Goal: Task Accomplishment & Management: Complete application form

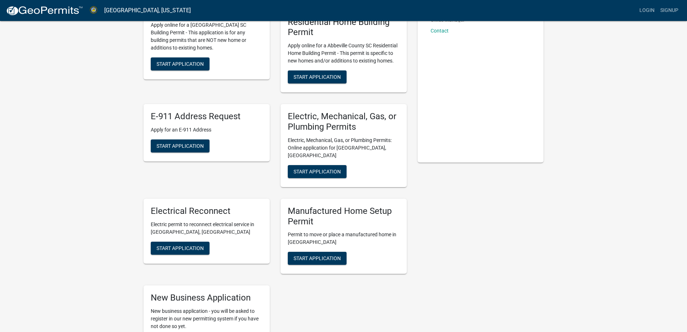
scroll to position [72, 0]
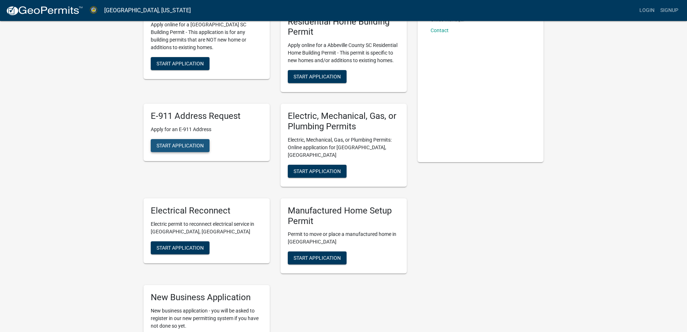
click at [183, 144] on span "Start Application" at bounding box center [180, 145] width 47 height 6
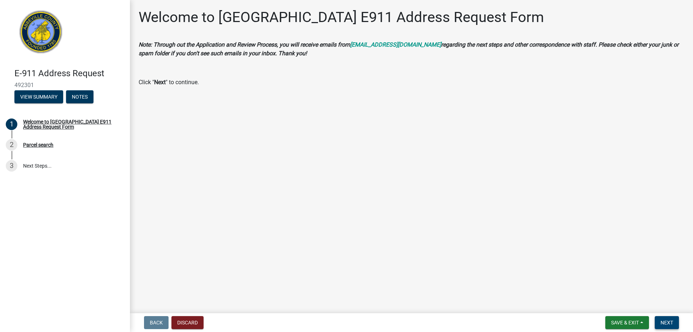
click at [669, 319] on span "Next" at bounding box center [666, 322] width 13 height 6
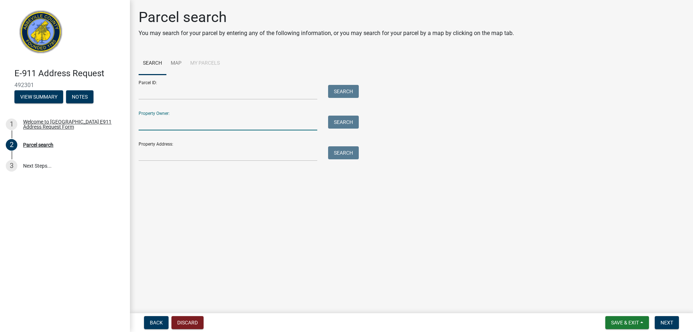
click at [172, 124] on input "Property Owner:" at bounding box center [228, 122] width 179 height 15
type input "William & Lauren Lewis"
click at [174, 62] on link "Map" at bounding box center [175, 63] width 19 height 23
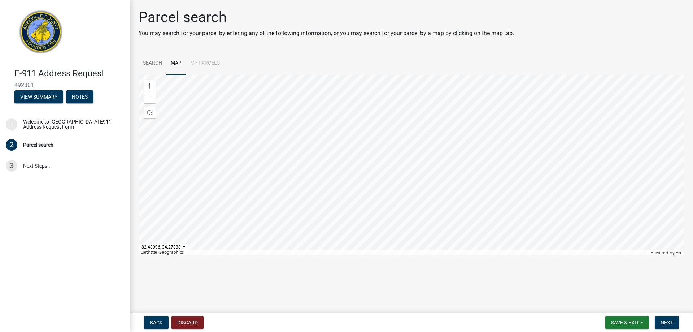
click at [417, 159] on div at bounding box center [411, 165] width 545 height 180
click at [453, 142] on div at bounding box center [411, 165] width 545 height 180
click at [439, 127] on div at bounding box center [411, 165] width 545 height 180
click at [151, 85] on span at bounding box center [150, 86] width 6 height 6
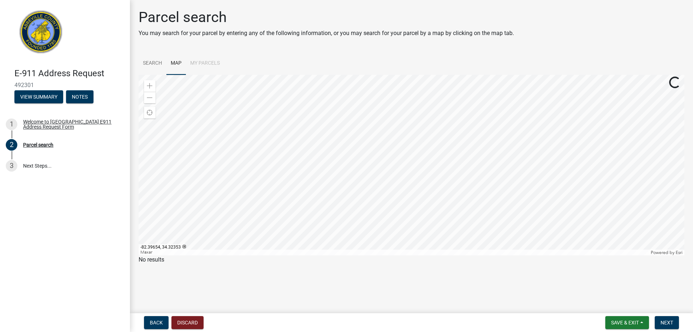
click at [338, 185] on div at bounding box center [411, 165] width 545 height 180
click at [398, 175] on div at bounding box center [411, 165] width 545 height 180
click at [404, 197] on div at bounding box center [411, 165] width 545 height 180
click at [398, 185] on div at bounding box center [411, 165] width 545 height 180
click at [434, 130] on div at bounding box center [411, 165] width 545 height 180
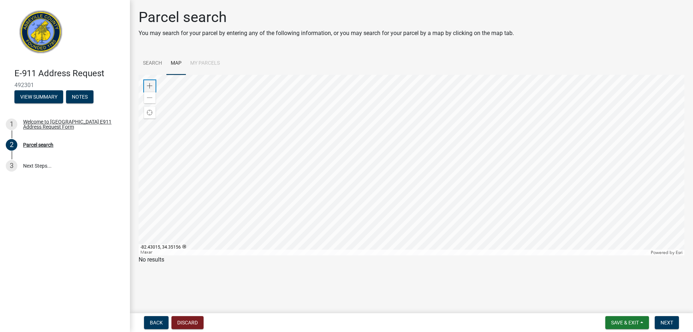
click at [152, 83] on span at bounding box center [150, 86] width 6 height 6
click at [431, 159] on div at bounding box center [411, 165] width 545 height 180
click at [388, 146] on div at bounding box center [411, 165] width 545 height 180
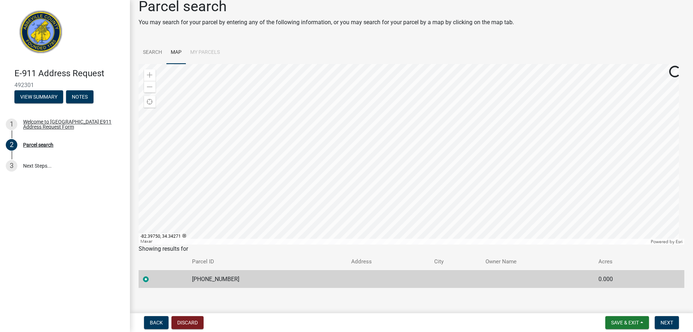
scroll to position [17, 0]
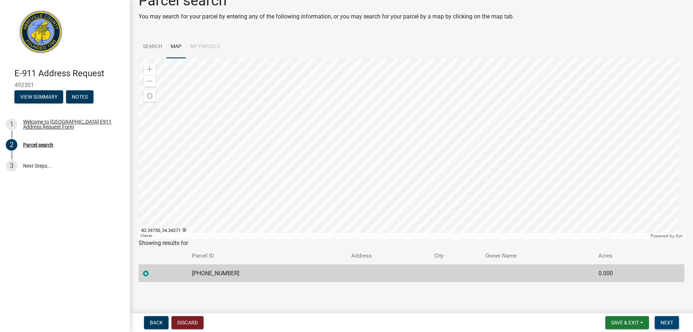
click at [673, 323] on span "Next" at bounding box center [666, 322] width 13 height 6
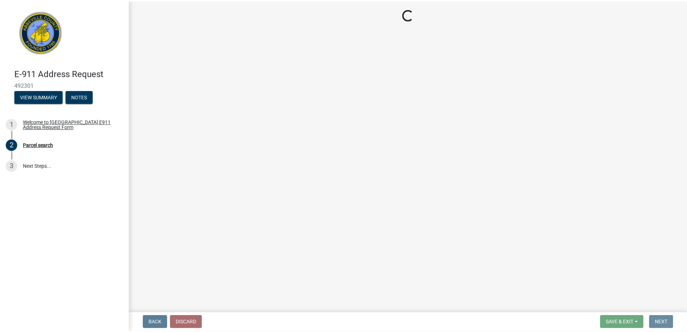
scroll to position [0, 0]
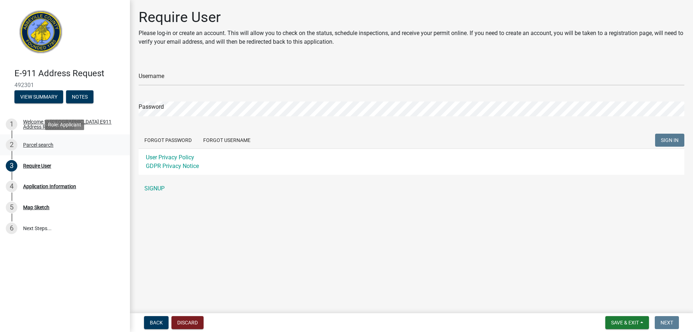
click at [34, 147] on div "Parcel search" at bounding box center [38, 144] width 30 height 5
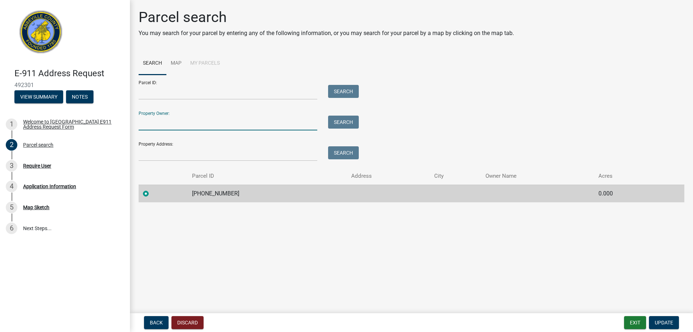
click at [197, 124] on input "Property Owner:" at bounding box center [228, 122] width 179 height 15
type input "William & Lauren Lewis"
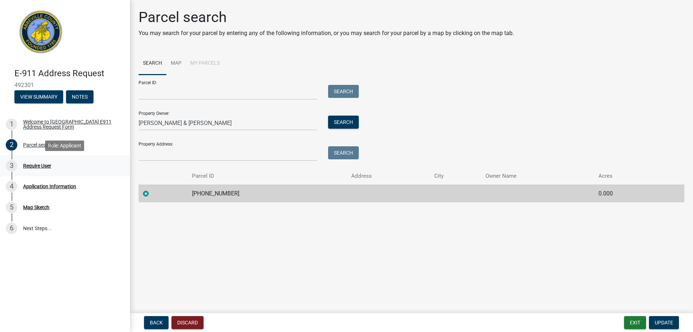
click at [42, 165] on div "Require User" at bounding box center [37, 165] width 28 height 5
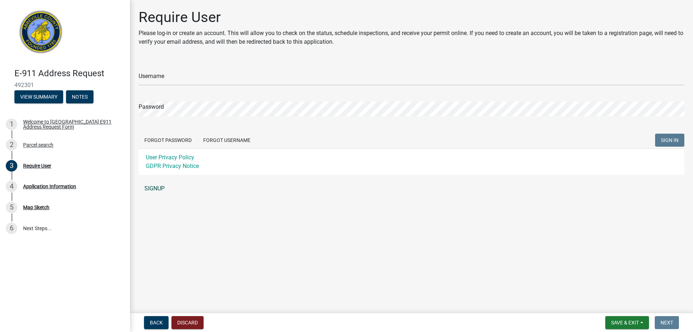
click at [150, 188] on link "SIGNUP" at bounding box center [411, 188] width 545 height 14
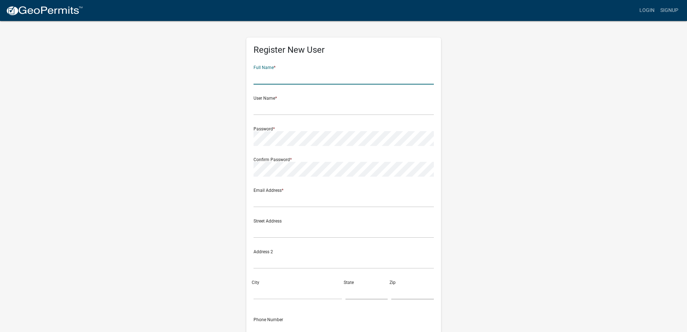
click at [269, 78] on input "text" at bounding box center [344, 77] width 180 height 15
type input "[PERSON_NAME]"
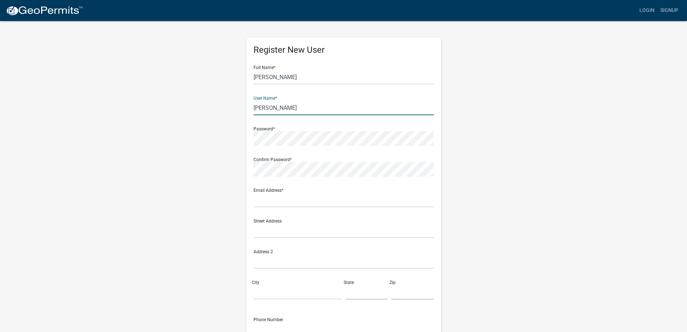
type input "[PERSON_NAME]"
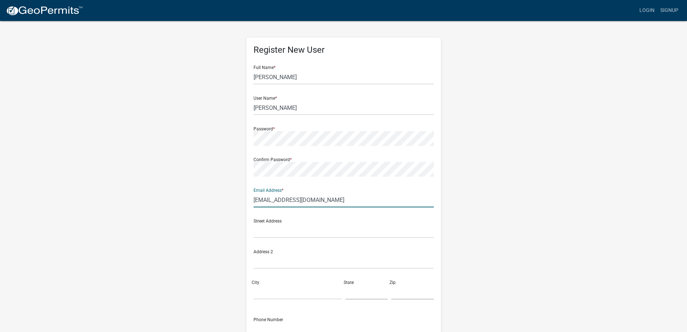
type input "[EMAIL_ADDRESS][DOMAIN_NAME]"
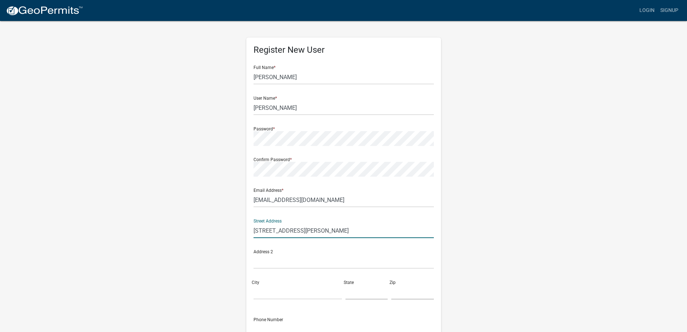
type input "[STREET_ADDRESS][PERSON_NAME]"
type input "Donalds"
type input "SC"
type input "29638"
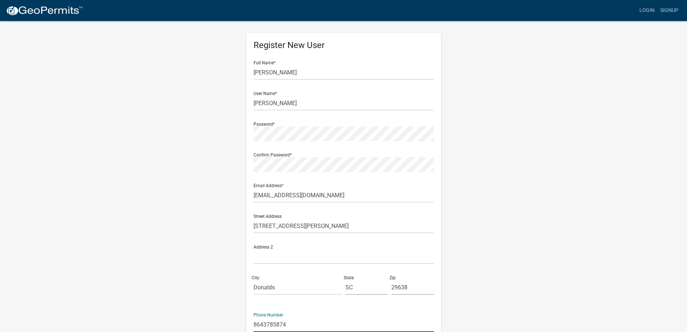
type input "8643785874"
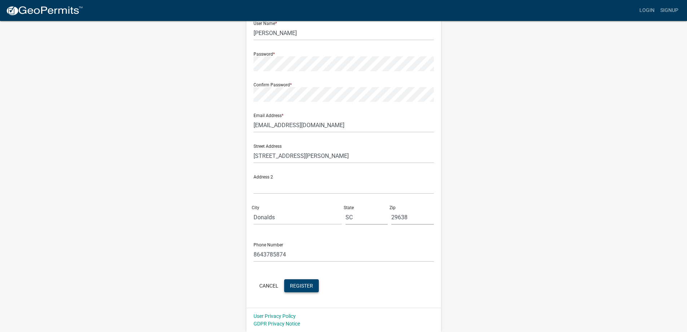
click at [309, 284] on span "Register" at bounding box center [301, 285] width 23 height 6
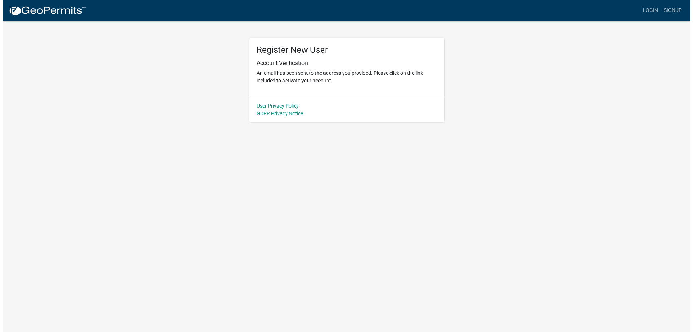
scroll to position [0, 0]
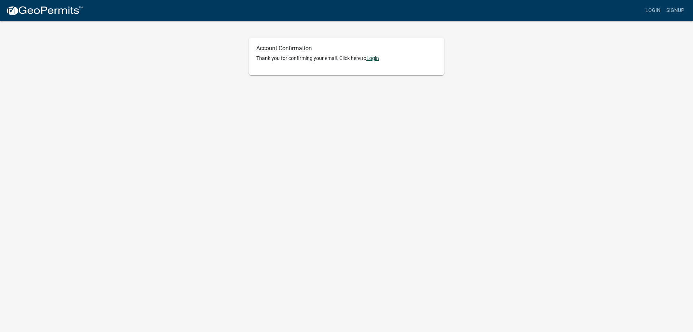
click at [374, 58] on link "Login" at bounding box center [372, 58] width 13 height 6
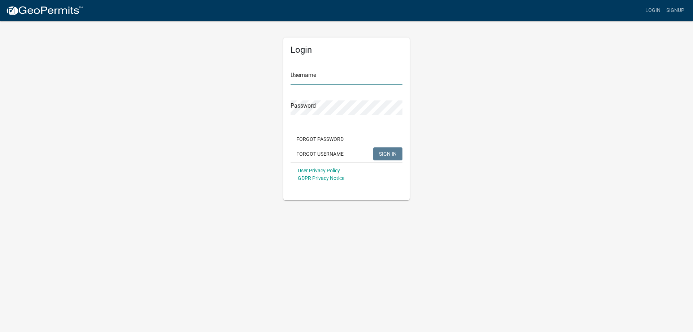
click at [336, 81] on input "Username" at bounding box center [346, 77] width 112 height 15
type input "[PERSON_NAME]"
click at [373, 147] on button "SIGN IN" at bounding box center [387, 153] width 29 height 13
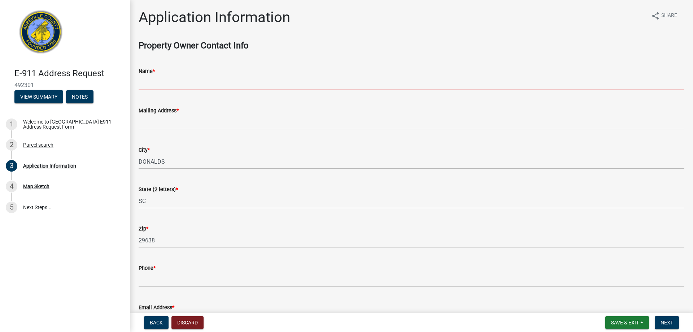
click at [167, 82] on input "Name *" at bounding box center [411, 82] width 545 height 15
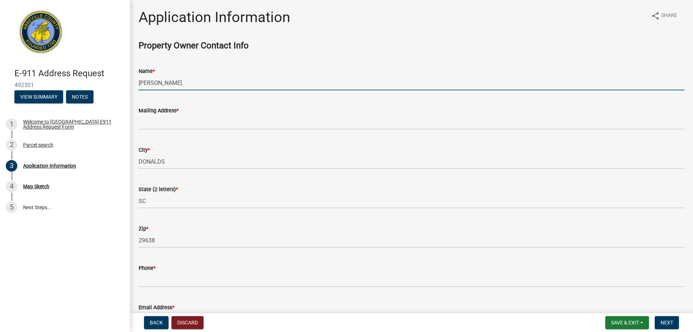
type input "[PERSON_NAME]"
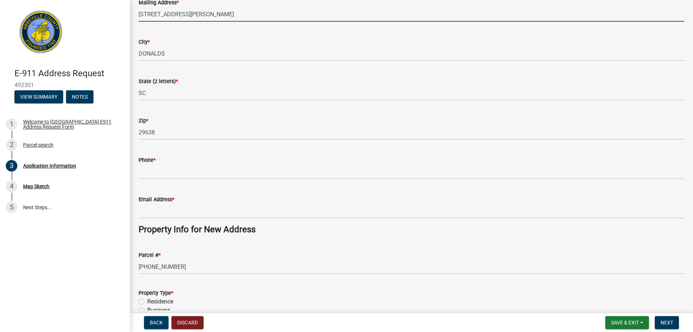
scroll to position [108, 0]
type input "[STREET_ADDRESS][PERSON_NAME]"
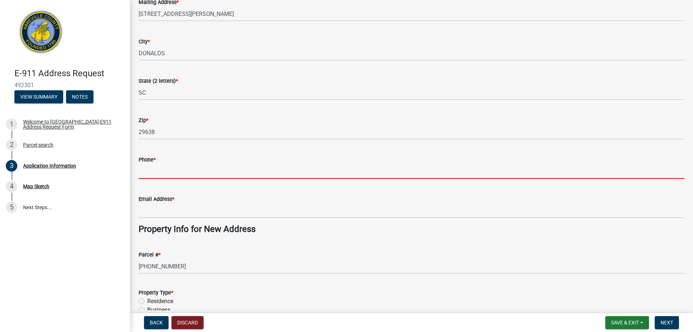
click at [179, 172] on input "Phone *" at bounding box center [411, 171] width 545 height 15
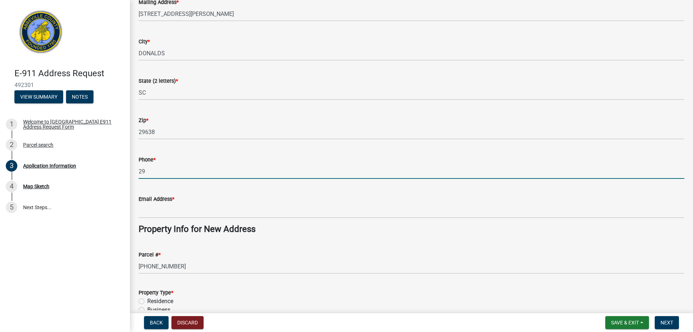
type input "2"
type input "8643785874"
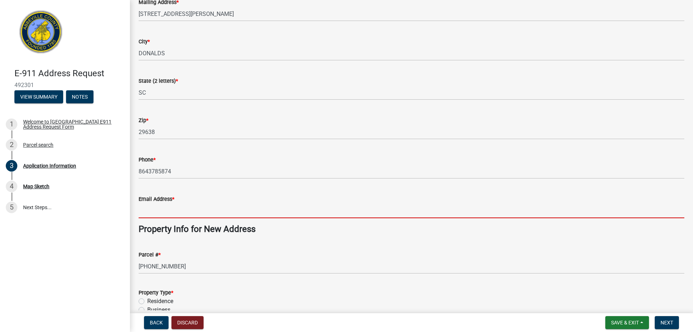
click at [195, 207] on input "Email Address *" at bounding box center [411, 210] width 545 height 15
type input "[EMAIL_ADDRESS][DOMAIN_NAME]"
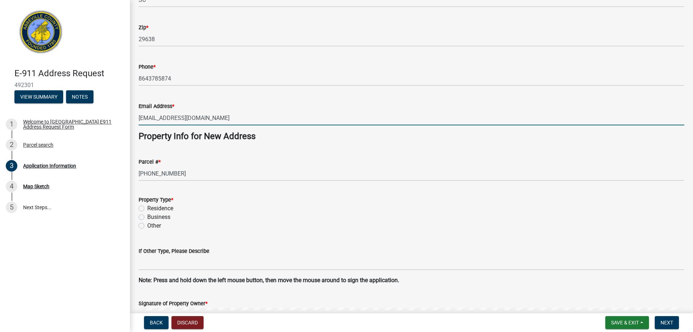
scroll to position [216, 0]
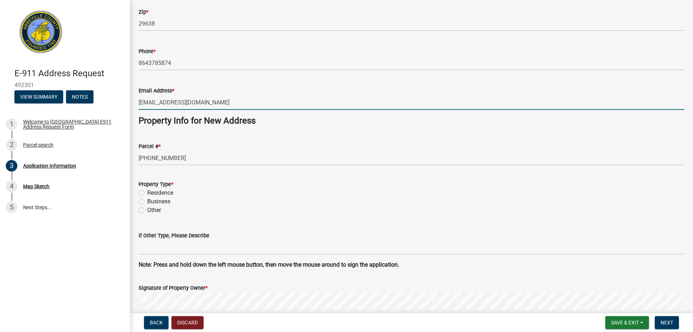
click at [147, 190] on label "Residence" at bounding box center [160, 192] width 26 height 9
click at [147, 190] on input "Residence" at bounding box center [149, 190] width 5 height 5
radio input "true"
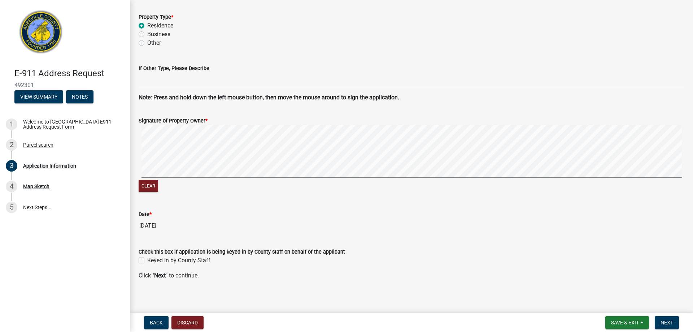
scroll to position [387, 0]
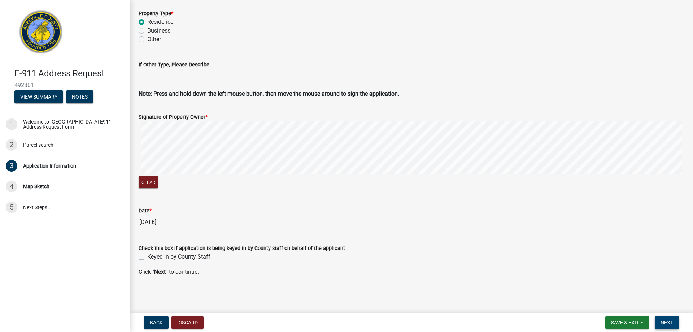
click at [662, 321] on span "Next" at bounding box center [666, 322] width 13 height 6
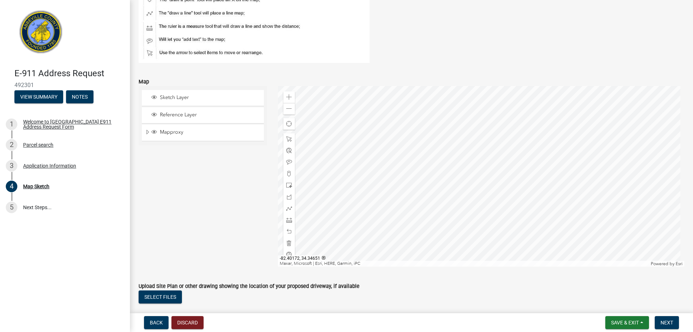
scroll to position [141, 0]
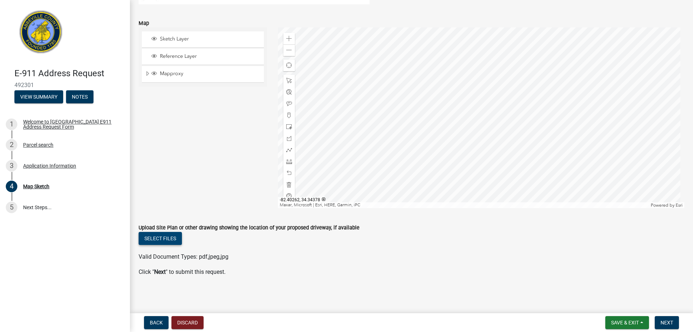
click at [166, 238] on button "Select files" at bounding box center [160, 238] width 43 height 13
click at [168, 242] on button "Select files" at bounding box center [160, 238] width 43 height 13
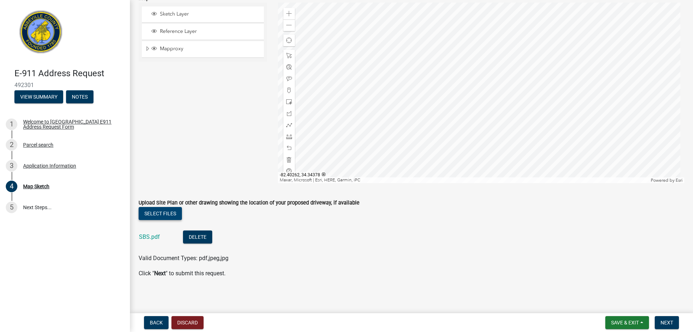
scroll to position [168, 0]
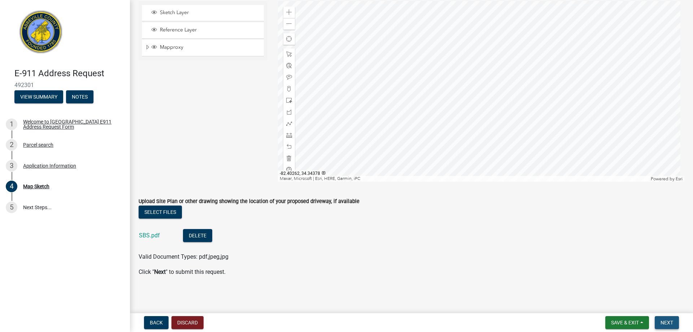
click at [672, 319] on span "Next" at bounding box center [666, 322] width 13 height 6
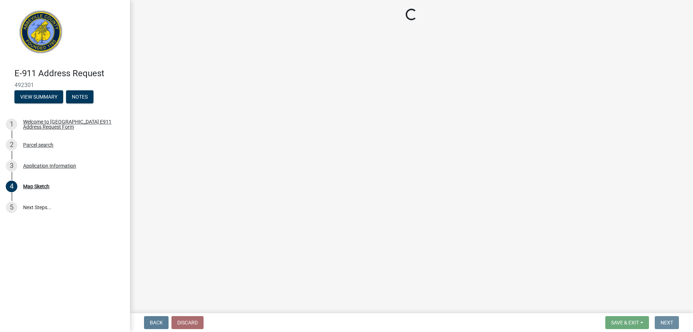
scroll to position [0, 0]
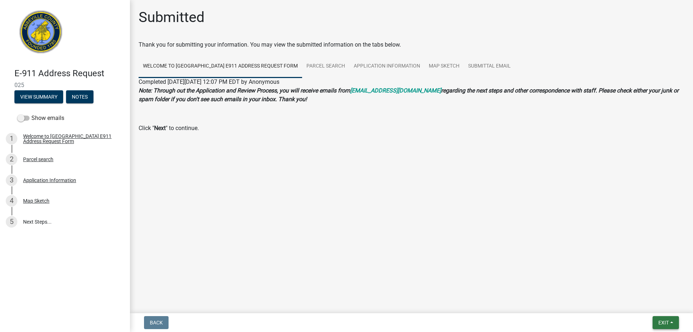
click at [657, 317] on button "Exit" at bounding box center [665, 322] width 26 height 13
click at [648, 302] on button "Save & Exit" at bounding box center [650, 303] width 58 height 17
